Goal: Task Accomplishment & Management: Manage account settings

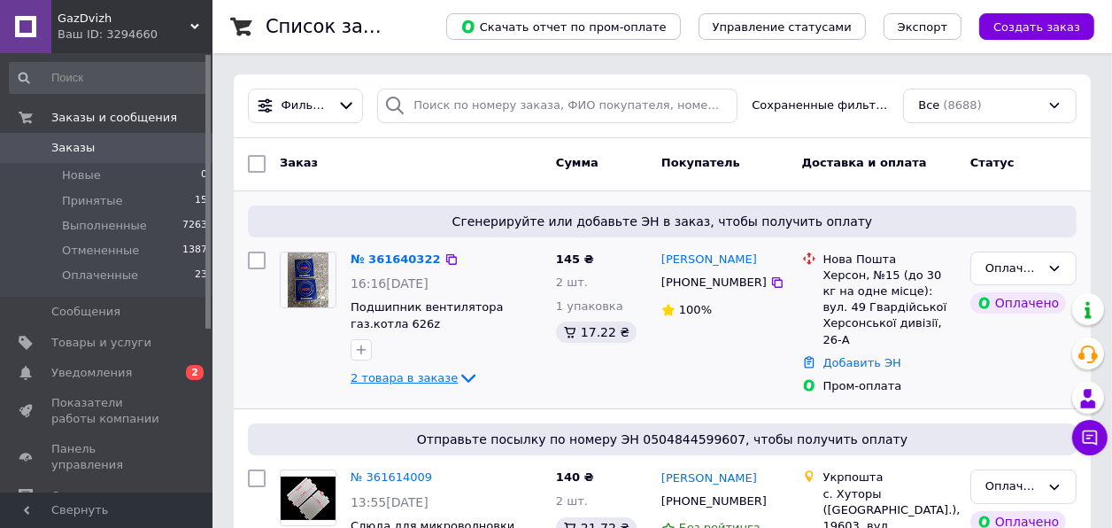
click at [417, 384] on span "2 товара в заказе" at bounding box center [404, 377] width 107 height 13
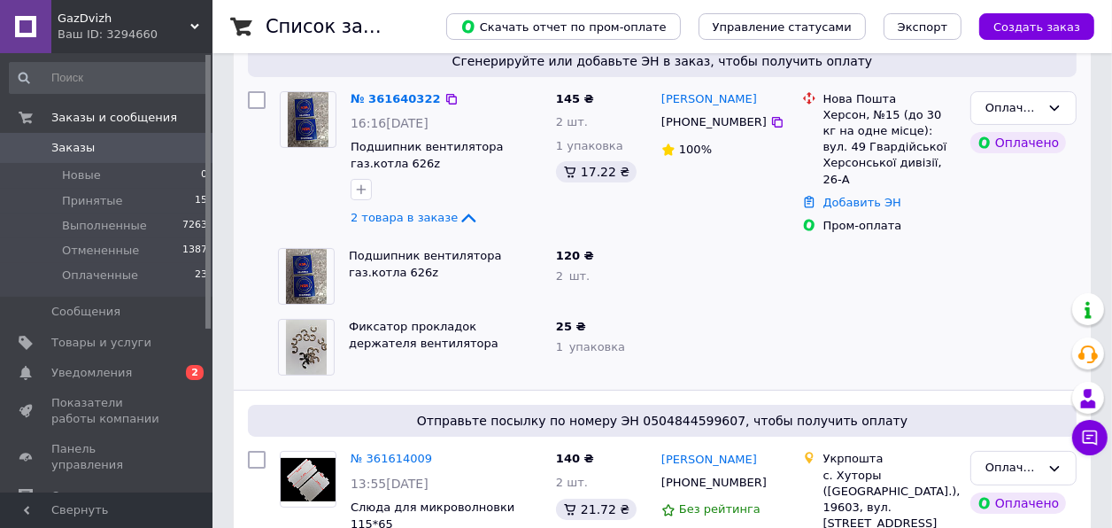
scroll to position [160, 0]
click at [715, 104] on link "[PERSON_NAME]" at bounding box center [709, 99] width 96 height 17
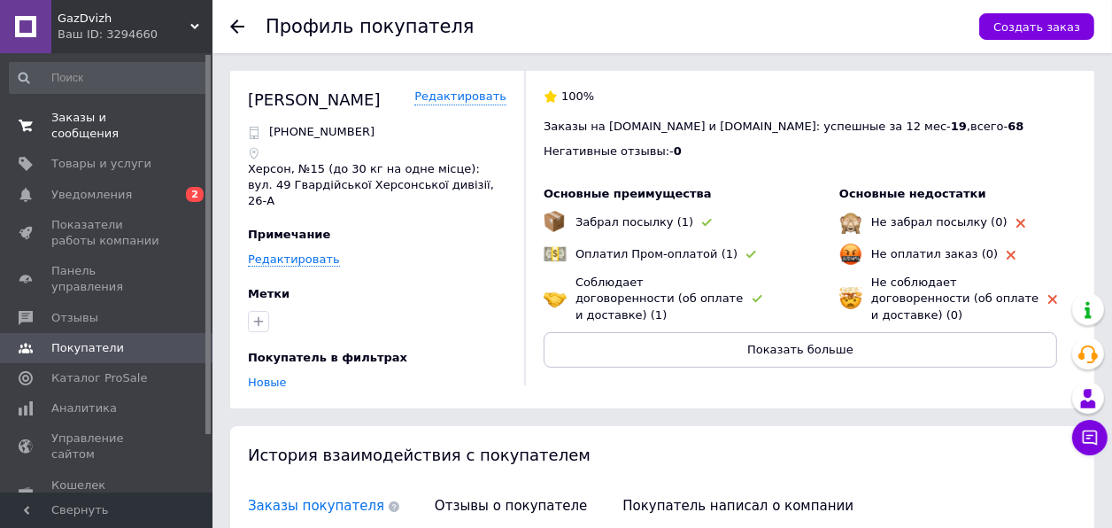
click at [98, 114] on span "Заказы и сообщения" at bounding box center [107, 126] width 112 height 32
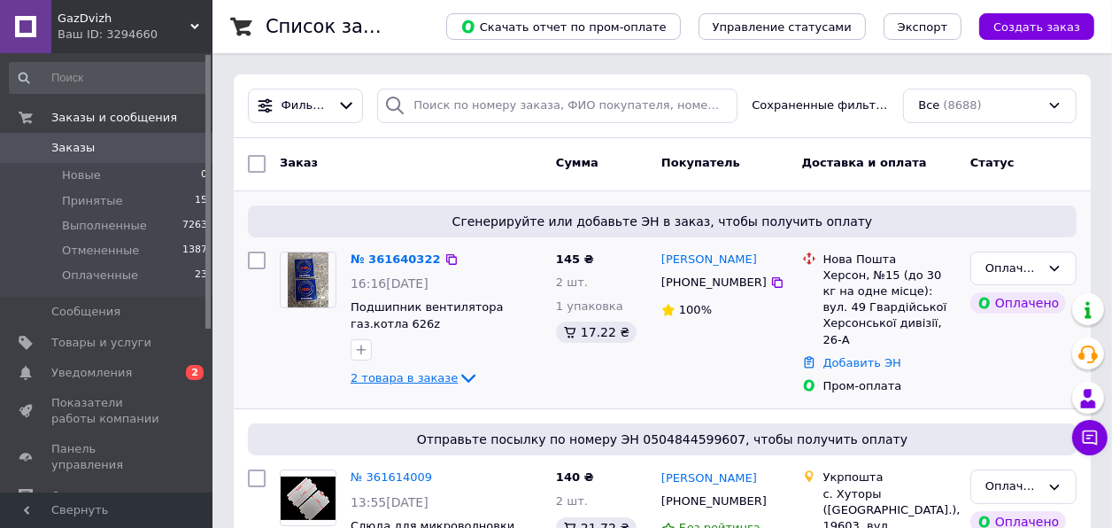
click at [416, 384] on span "2 товара в заказе" at bounding box center [404, 377] width 107 height 13
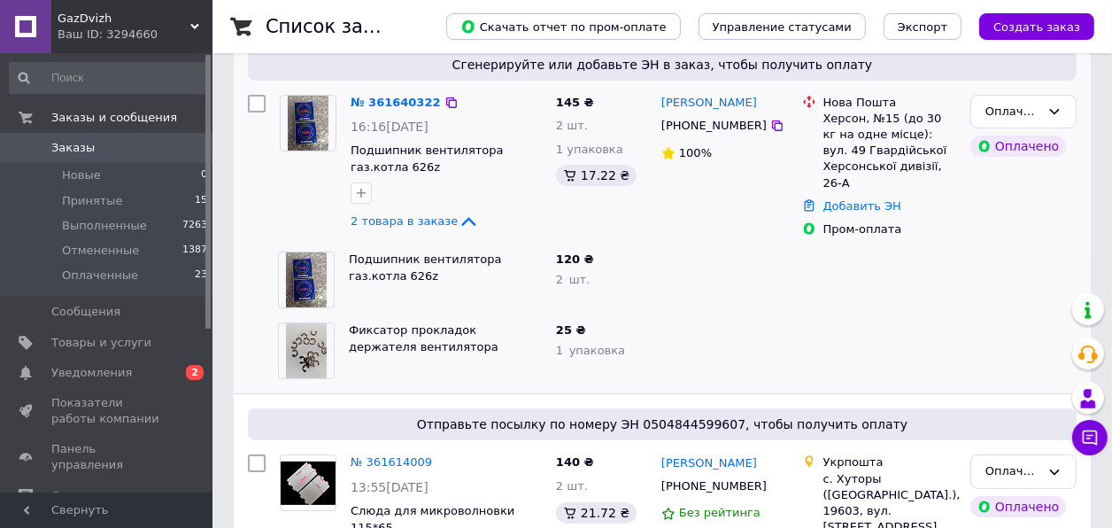
scroll to position [160, 0]
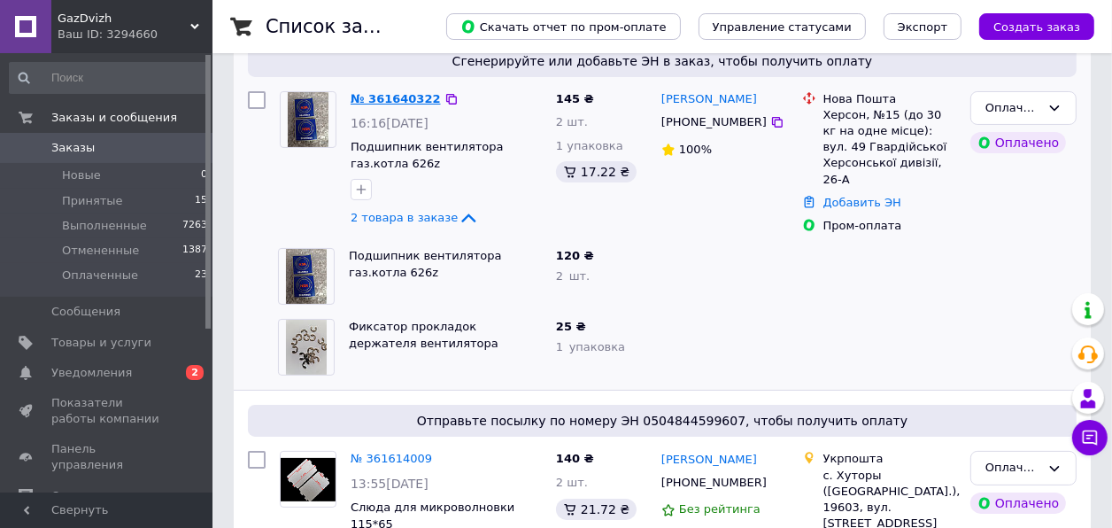
click at [378, 101] on link "№ 361640322" at bounding box center [396, 98] width 90 height 13
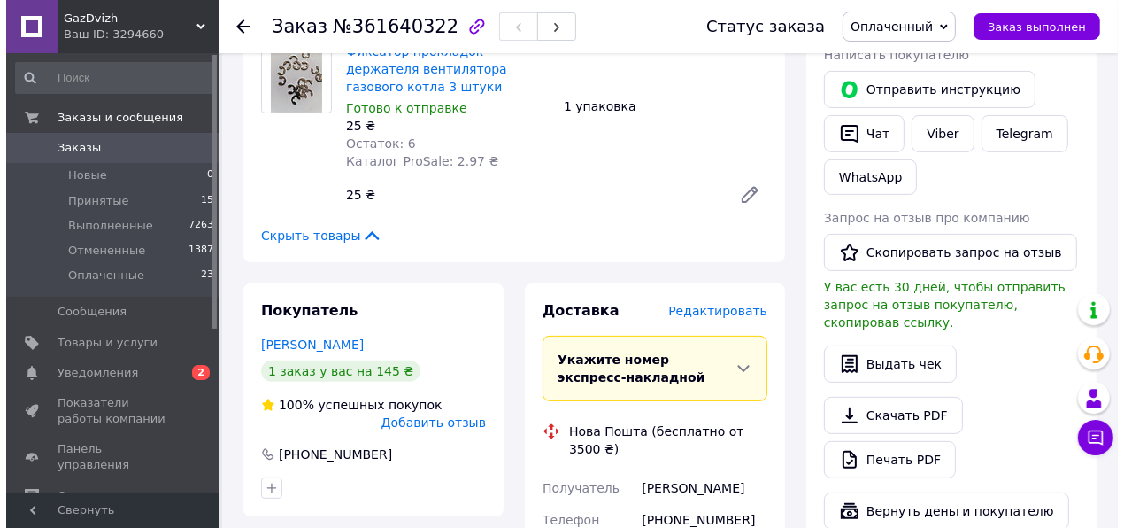
scroll to position [402, 0]
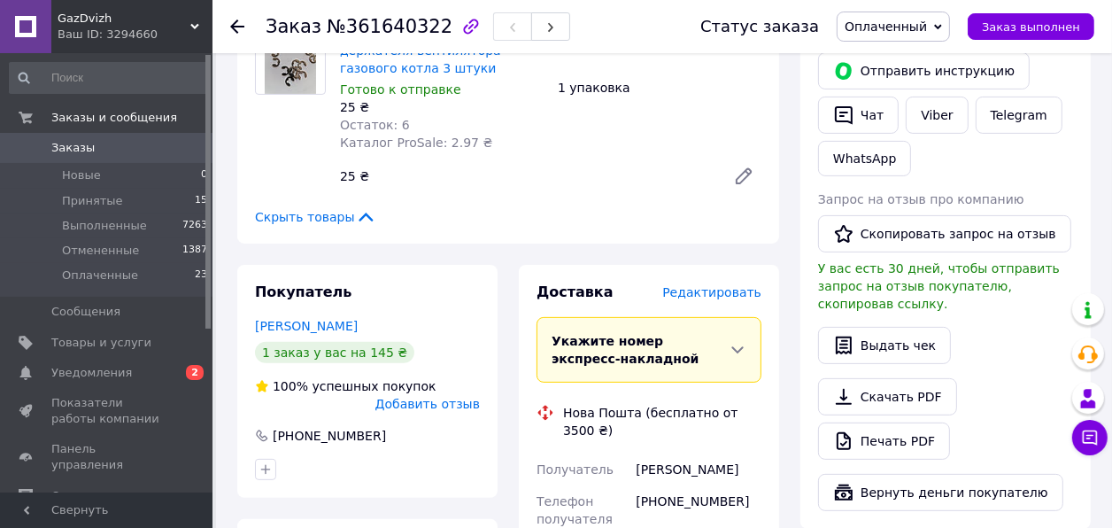
click at [711, 299] on span "Редактировать" at bounding box center [711, 292] width 99 height 14
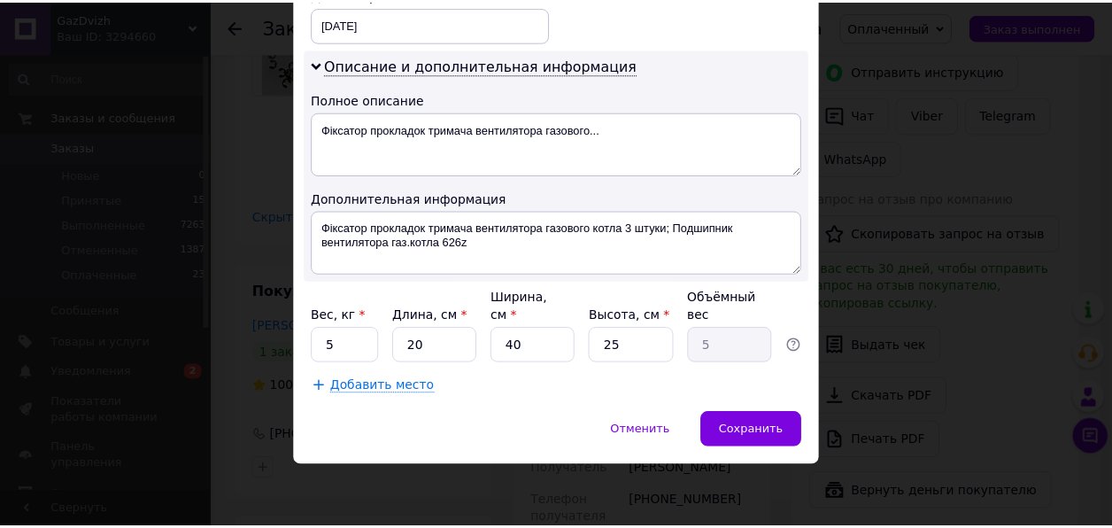
scroll to position [1016, 0]
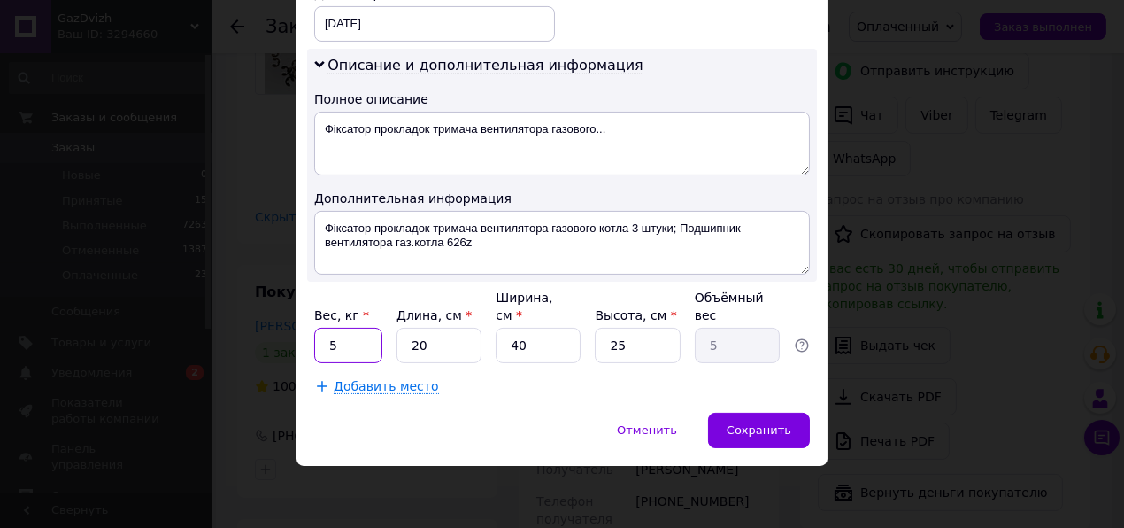
click at [359, 339] on input "5" at bounding box center [348, 345] width 68 height 35
type input "0.1"
click at [439, 343] on input "20" at bounding box center [439, 345] width 85 height 35
type input "2"
type input "0.5"
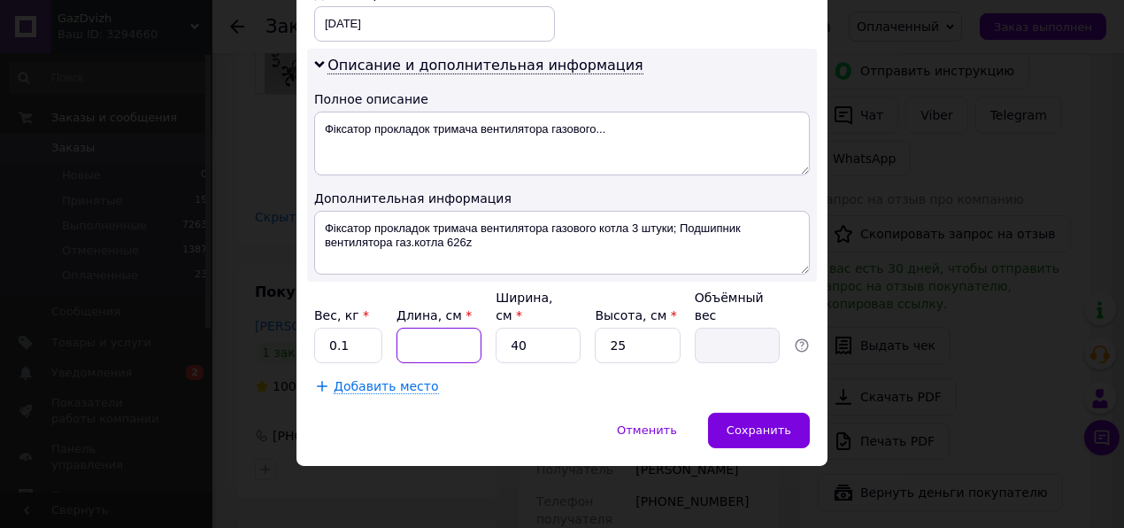
type input "1"
type input "0.25"
type input "10"
type input "2.5"
type input "10"
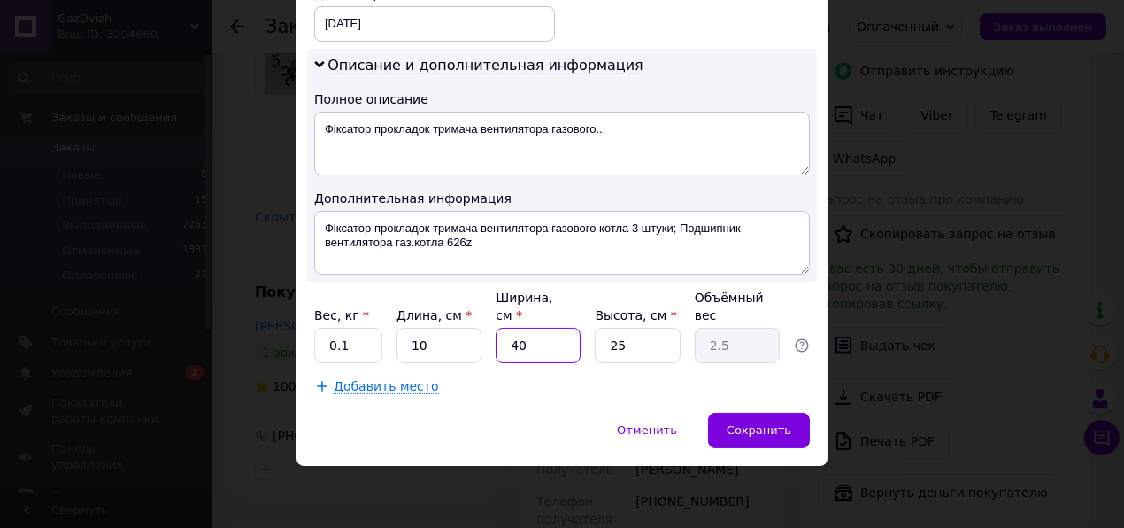
click at [543, 344] on input "40" at bounding box center [538, 345] width 85 height 35
type input "4"
type input "0.25"
type input "4"
click at [660, 339] on input "25" at bounding box center [637, 345] width 85 height 35
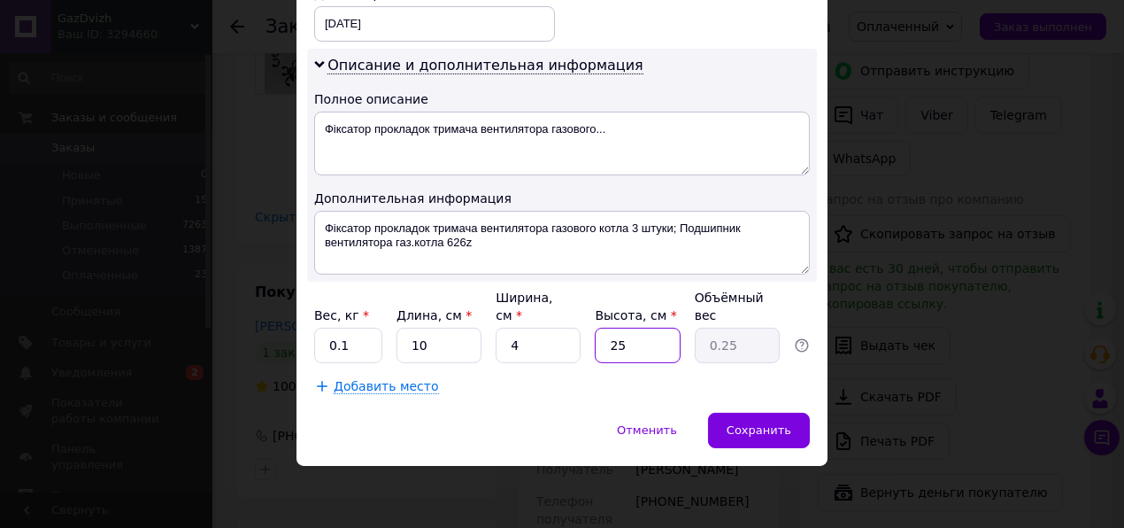
type input "2"
type input "0.1"
type input "1"
type input "0.1"
type input "1"
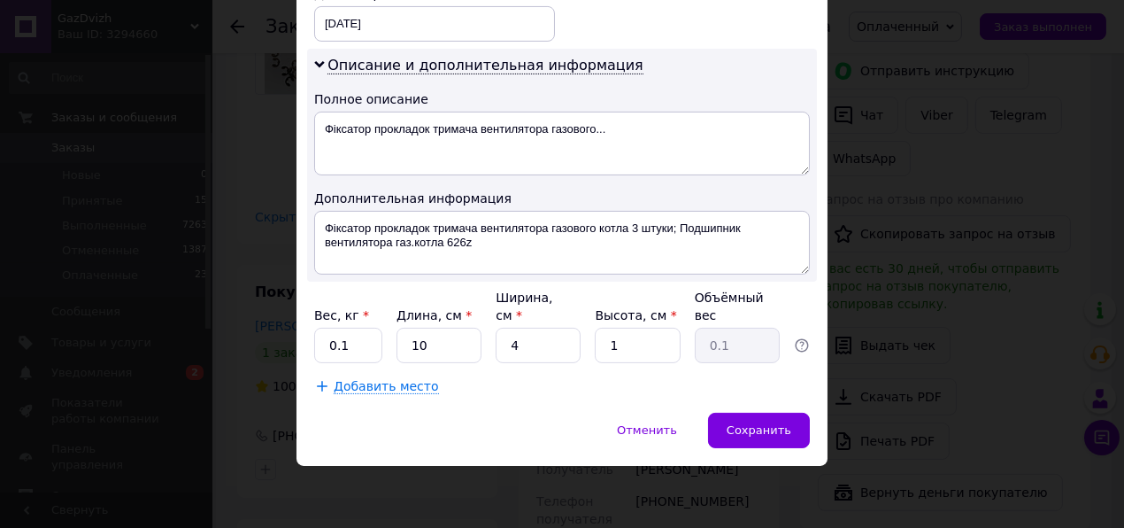
click at [761, 428] on span "Сохранить" at bounding box center [759, 429] width 65 height 13
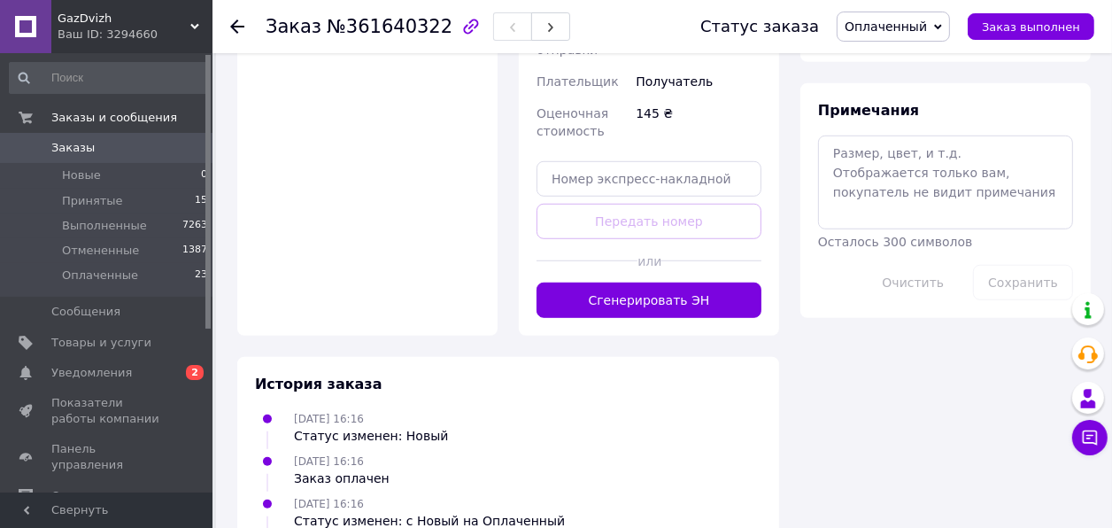
scroll to position [1047, 0]
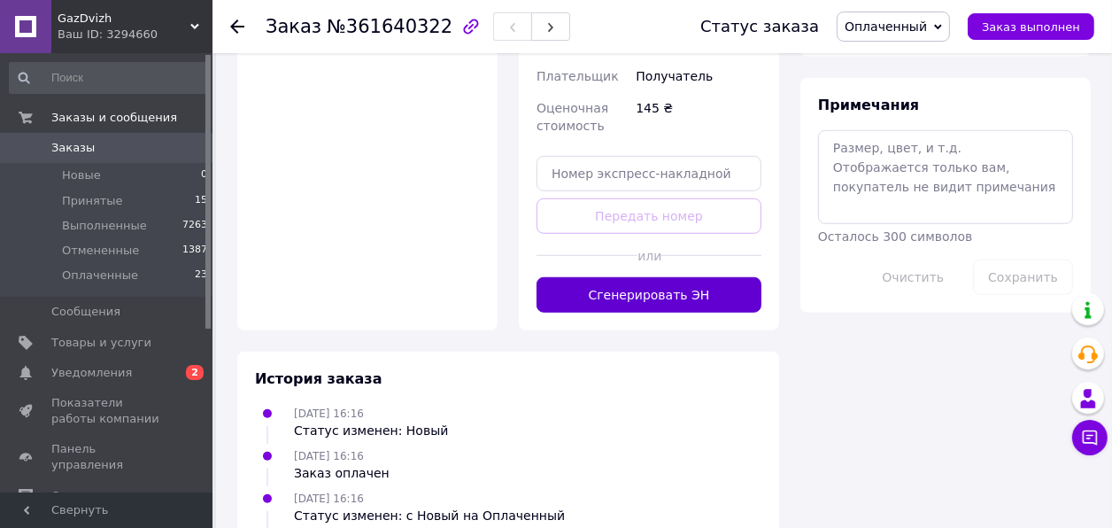
click at [634, 313] on button "Сгенерировать ЭН" at bounding box center [649, 294] width 225 height 35
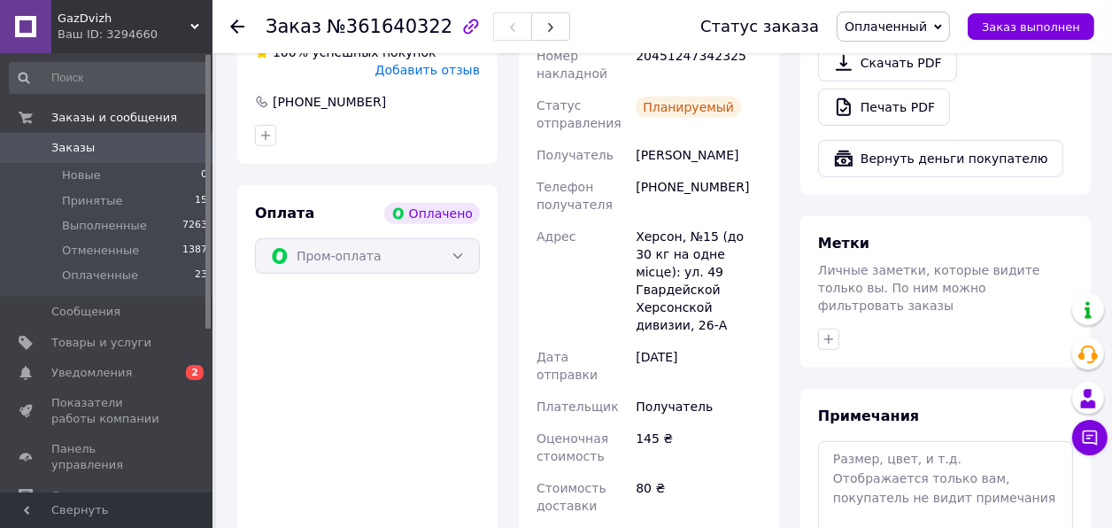
scroll to position [724, 0]
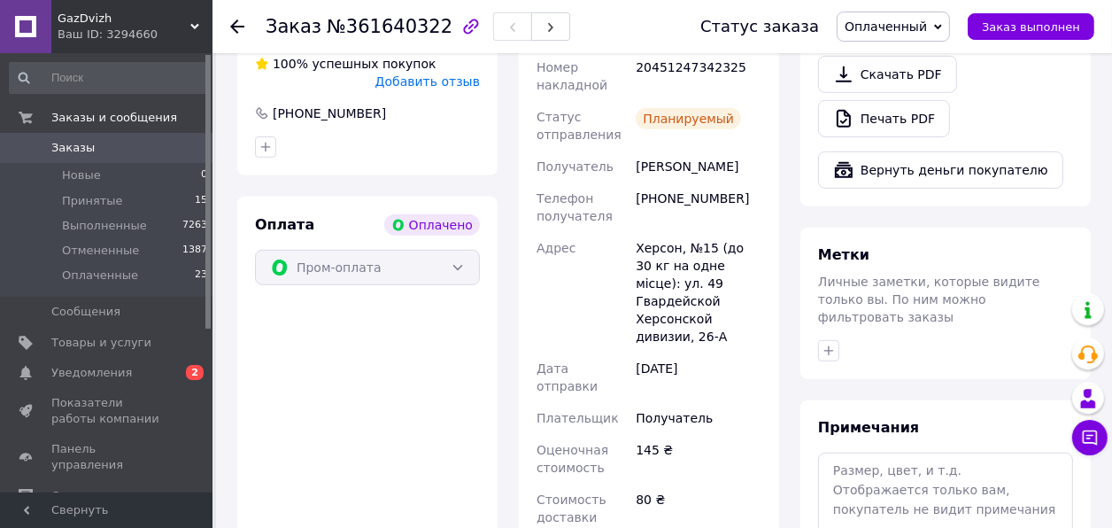
click at [84, 143] on span "Заказы" at bounding box center [72, 148] width 43 height 16
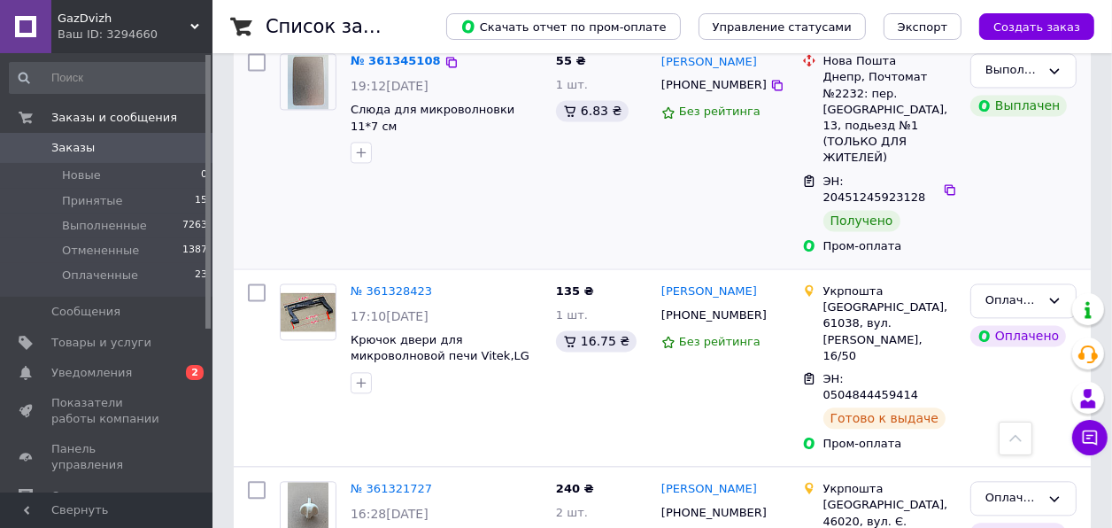
scroll to position [3137, 0]
